Goal: Information Seeking & Learning: Learn about a topic

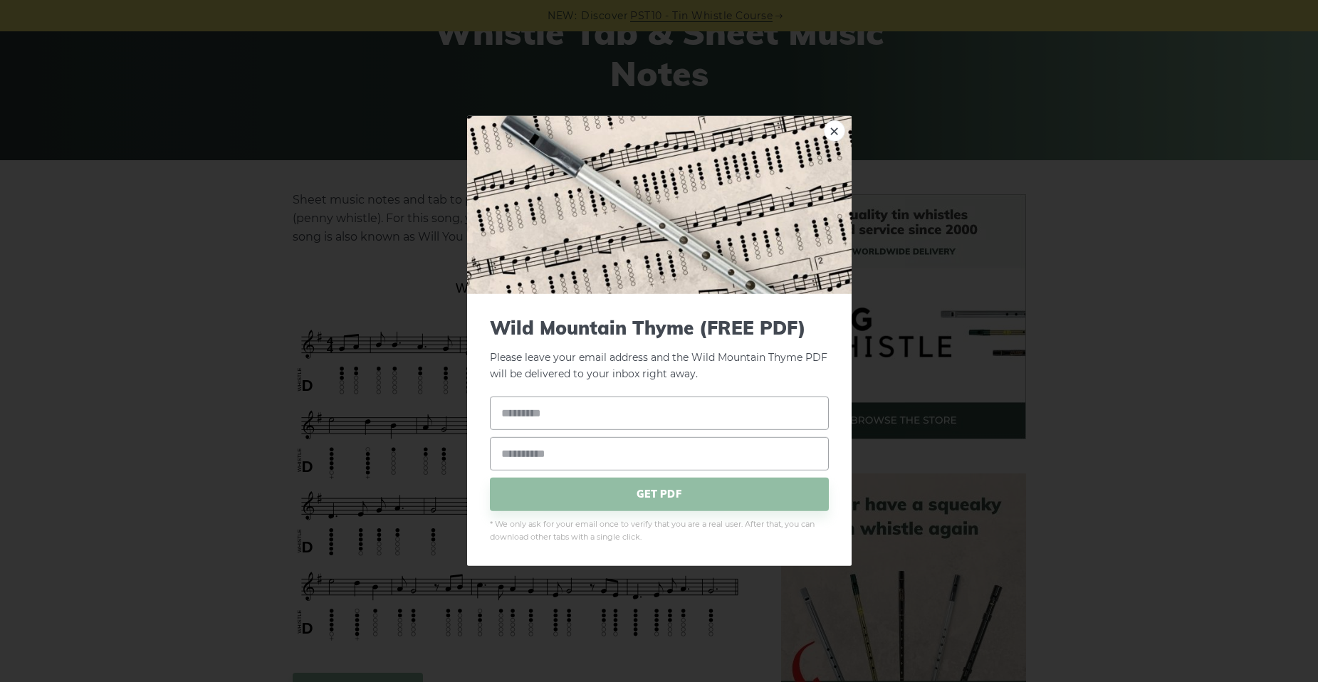
click at [1126, 230] on div "× Wild Mountain Thyme (FREE PDF) Please leave your email address and the Wild M…" at bounding box center [659, 341] width 1318 height 682
click at [833, 132] on link "×" at bounding box center [834, 130] width 21 height 21
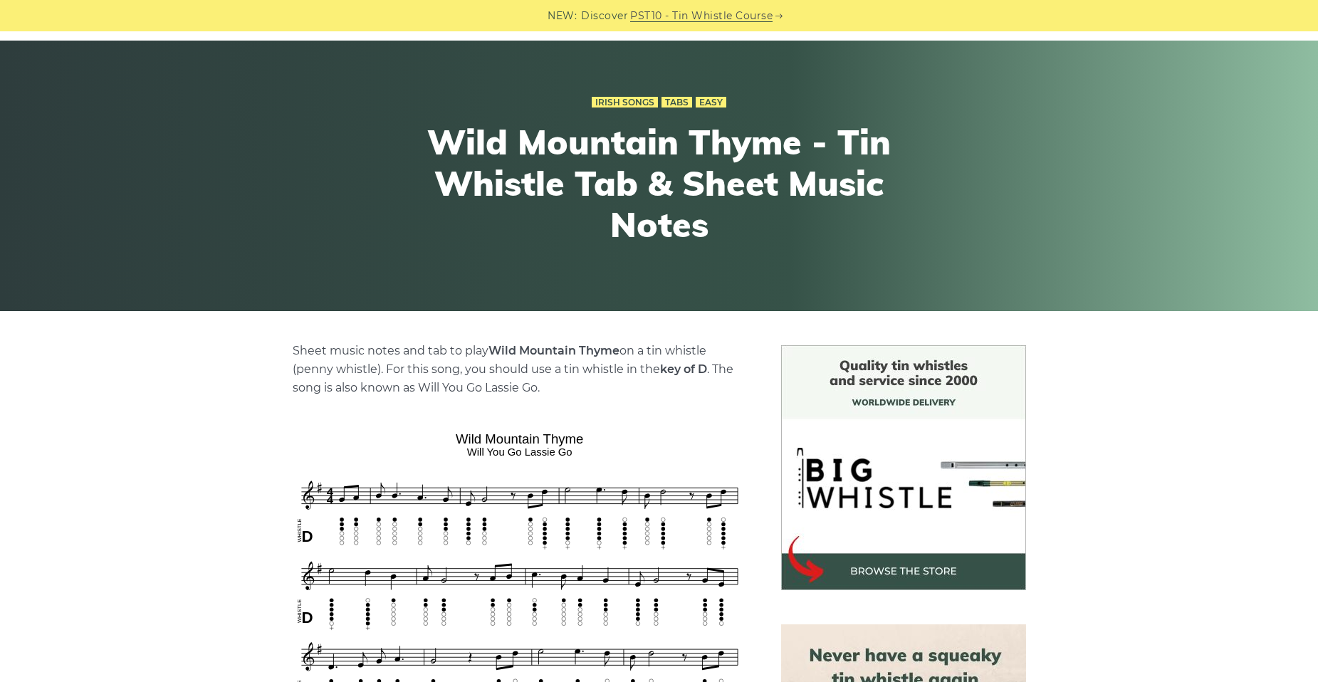
scroll to position [142, 0]
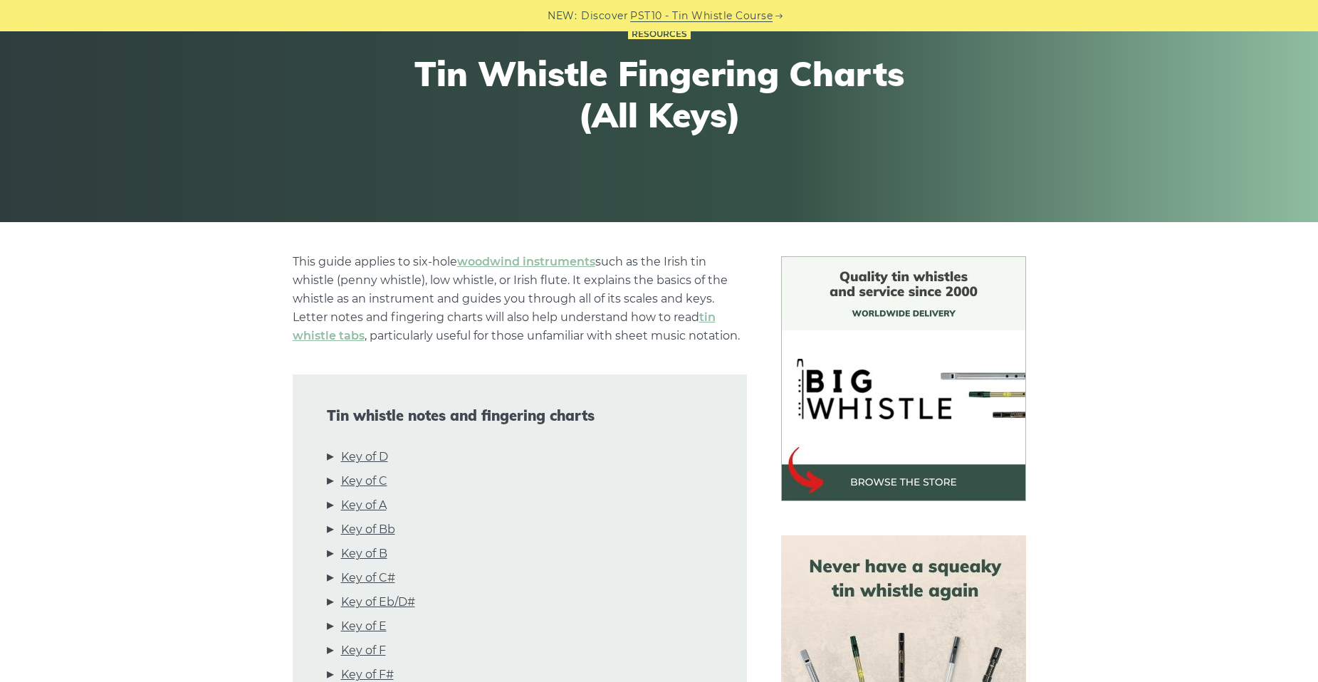
scroll to position [356, 0]
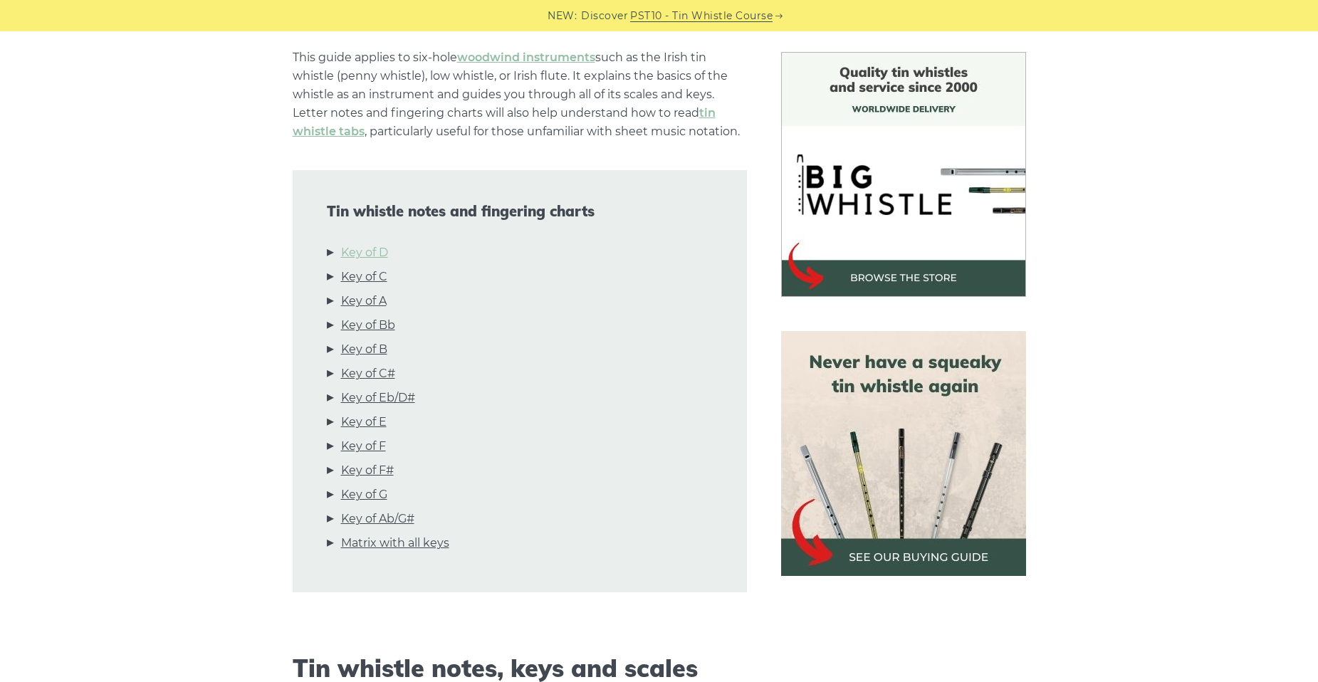
click at [377, 251] on link "Key of D" at bounding box center [364, 253] width 47 height 19
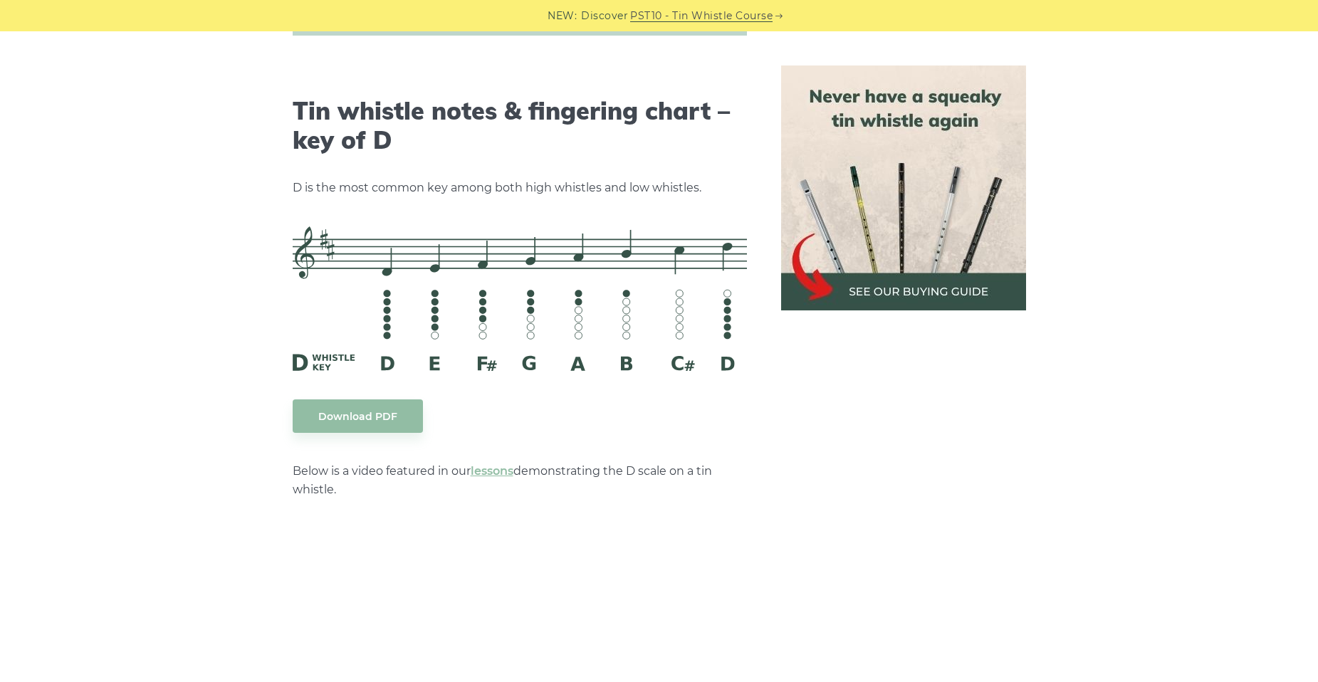
scroll to position [2219, 0]
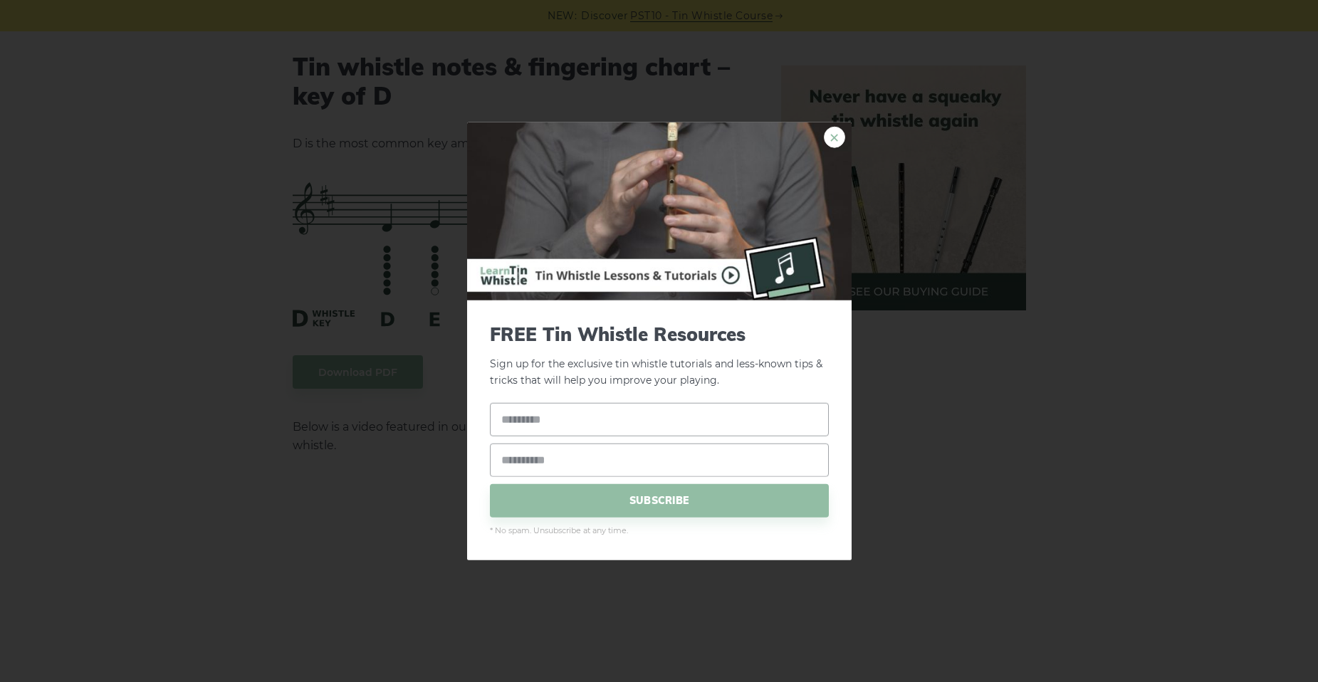
click at [832, 137] on link "×" at bounding box center [834, 137] width 21 height 21
